Goal: Task Accomplishment & Management: Use online tool/utility

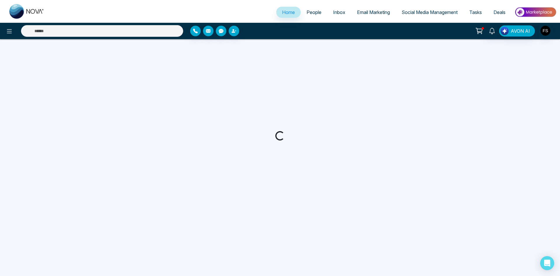
select select "*"
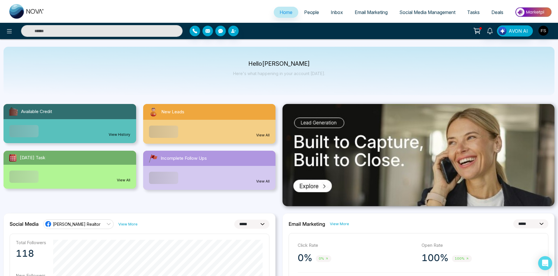
click at [375, 12] on span "Email Marketing" at bounding box center [370, 12] width 33 height 6
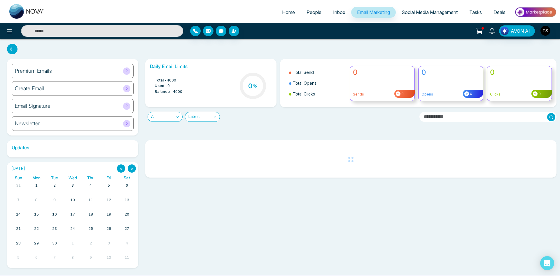
click at [339, 11] on span "Inbox" at bounding box center [339, 12] width 12 height 6
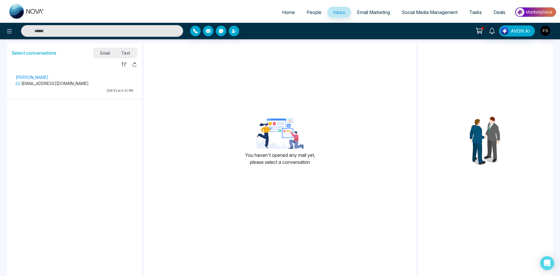
click at [309, 11] on span "People" at bounding box center [314, 12] width 15 height 6
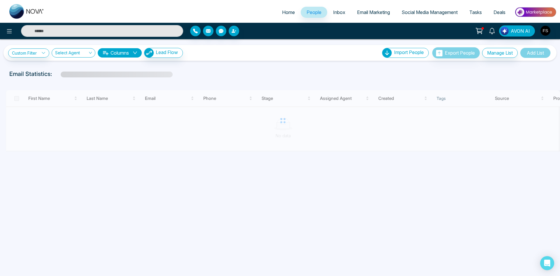
click at [377, 10] on span "Email Marketing" at bounding box center [373, 12] width 33 height 6
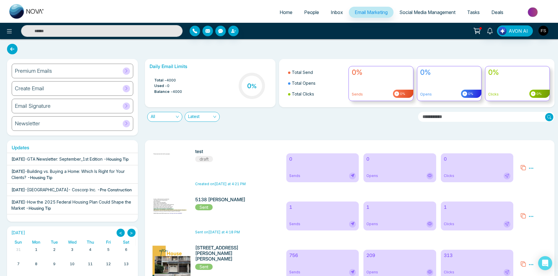
click at [406, 11] on span "Social Media Management" at bounding box center [427, 12] width 56 height 6
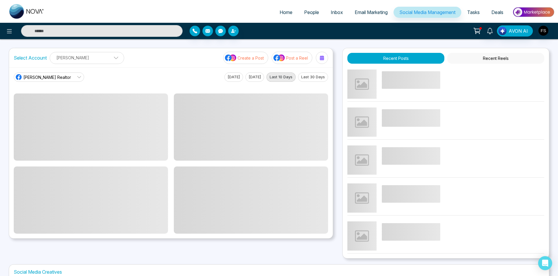
click at [476, 9] on span "Tasks" at bounding box center [473, 12] width 13 height 6
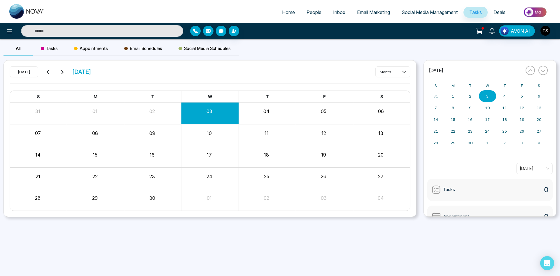
click at [388, 10] on link "Email Marketing" at bounding box center [373, 12] width 45 height 11
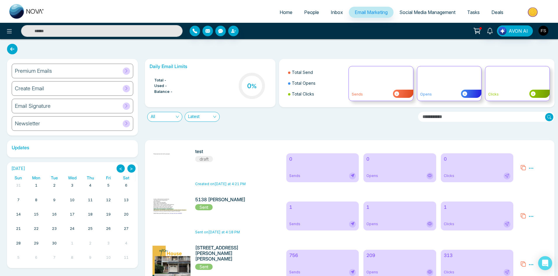
click at [129, 72] on span at bounding box center [126, 70] width 7 height 7
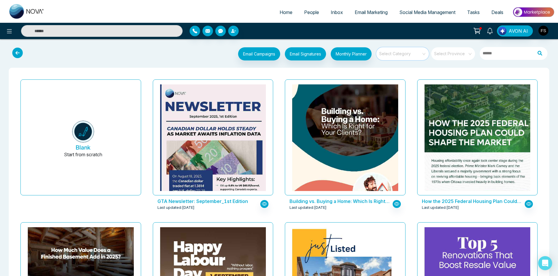
click at [413, 55] on input "search" at bounding box center [400, 51] width 42 height 9
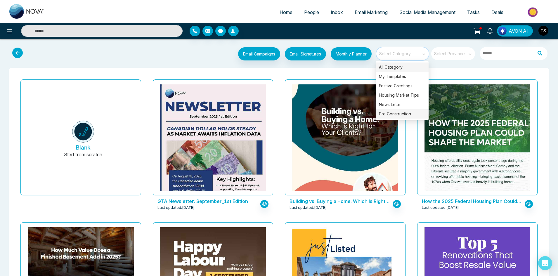
click at [396, 114] on div "Pre Construction" at bounding box center [402, 113] width 53 height 9
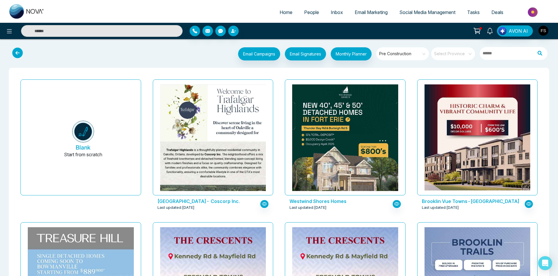
click at [447, 55] on input "search" at bounding box center [450, 51] width 33 height 9
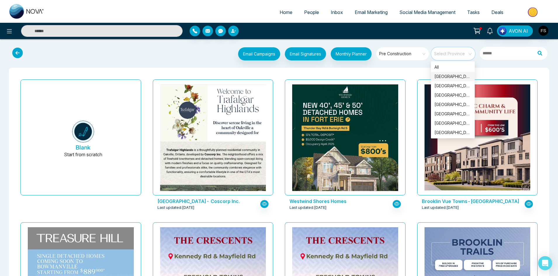
click at [447, 76] on div "[GEOGRAPHIC_DATA]" at bounding box center [452, 76] width 37 height 6
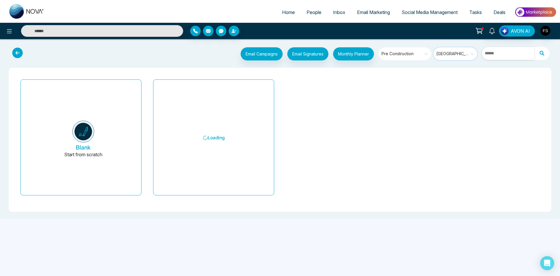
click at [515, 55] on input "text" at bounding box center [508, 53] width 53 height 13
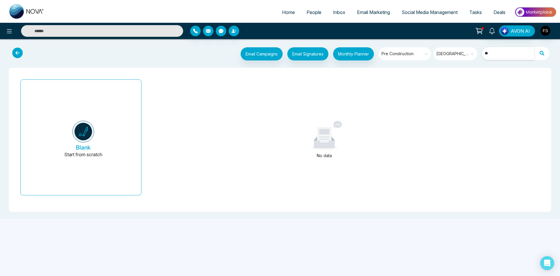
type input "*"
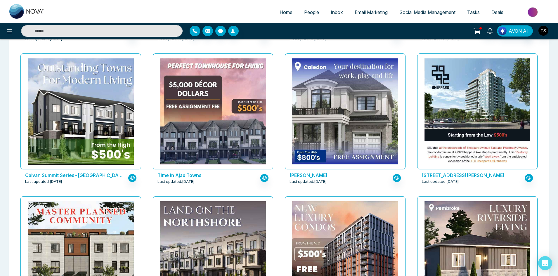
scroll to position [1168, 0]
